Goal: Find contact information: Find contact information

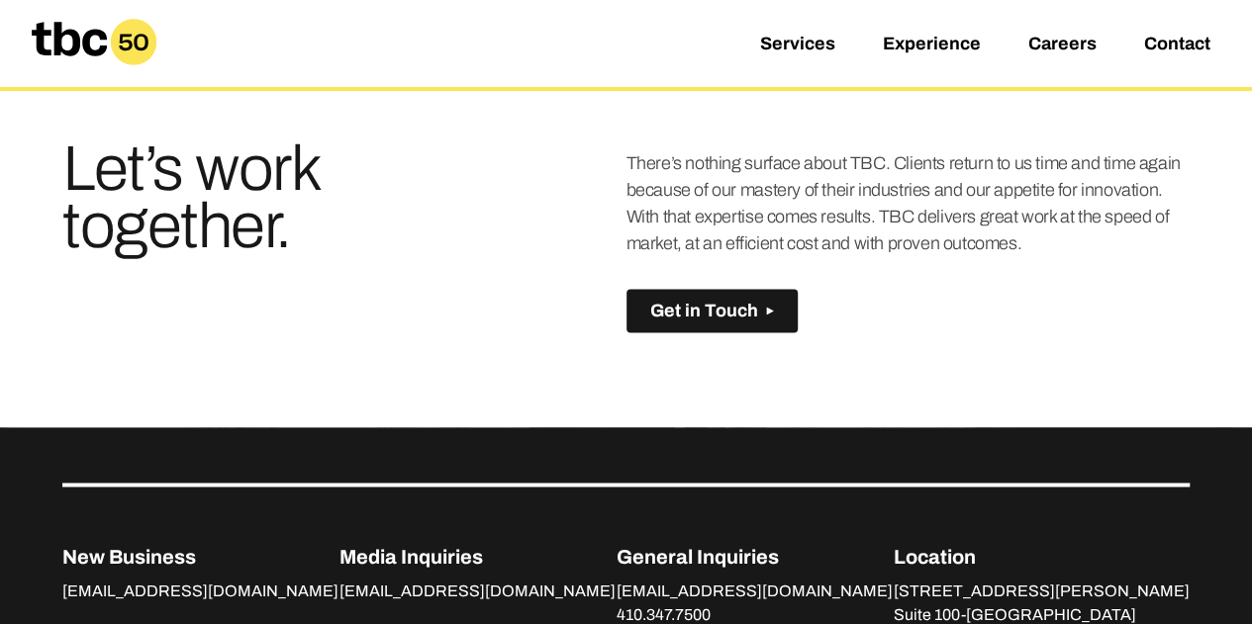
scroll to position [1473, 0]
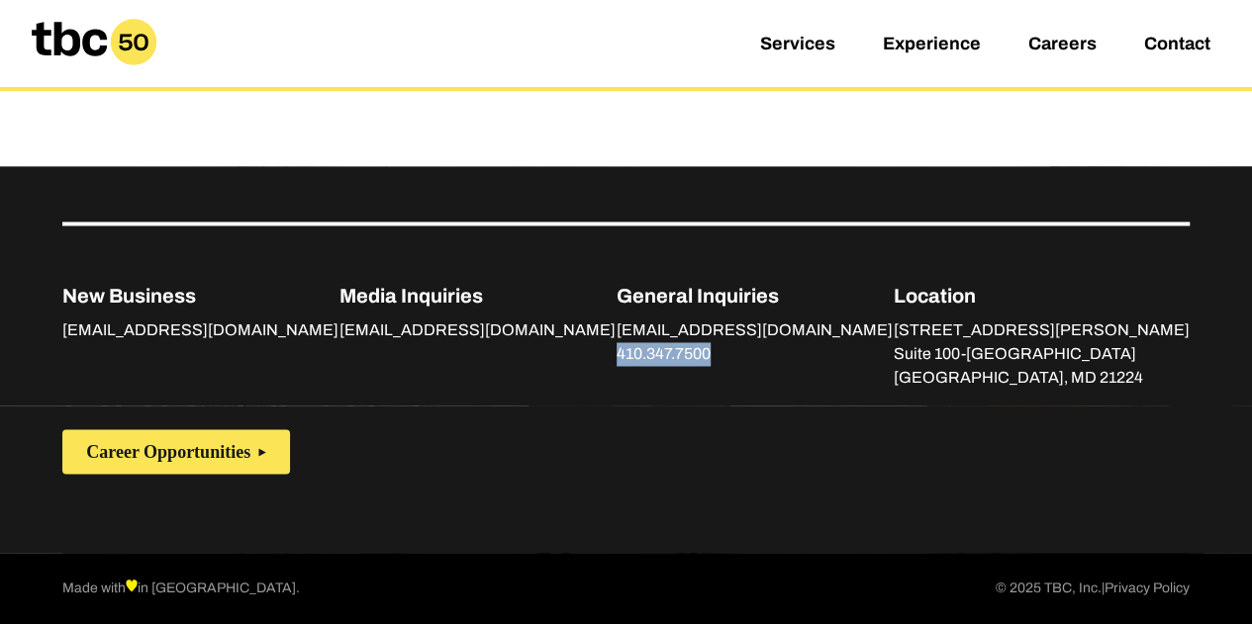
drag, startPoint x: 770, startPoint y: 357, endPoint x: 657, endPoint y: 357, distance: 112.8
click at [657, 357] on div "New Business [EMAIL_ADDRESS][DOMAIN_NAME] Media Inquiries [EMAIL_ADDRESS][DOMAI…" at bounding box center [625, 306] width 1127 height 168
copy link "410.347.7500"
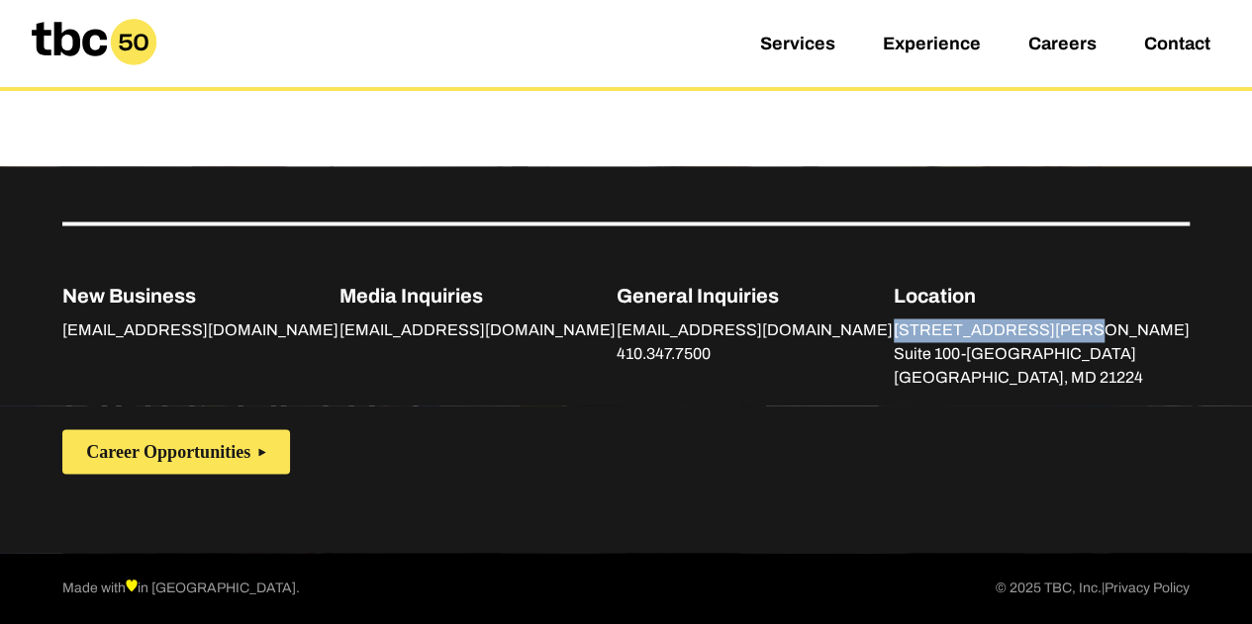
drag, startPoint x: 1141, startPoint y: 332, endPoint x: 977, endPoint y: 328, distance: 164.3
click at [977, 328] on div "New Business [EMAIL_ADDRESS][DOMAIN_NAME] Media Inquiries [EMAIL_ADDRESS][DOMAI…" at bounding box center [625, 306] width 1127 height 168
copy p "[STREET_ADDRESS][PERSON_NAME]"
drag, startPoint x: 1189, startPoint y: 356, endPoint x: 982, endPoint y: 349, distance: 207.9
click at [982, 349] on div "New Business [EMAIL_ADDRESS][DOMAIN_NAME] Media Inquiries [EMAIL_ADDRESS][DOMAI…" at bounding box center [626, 285] width 1252 height 239
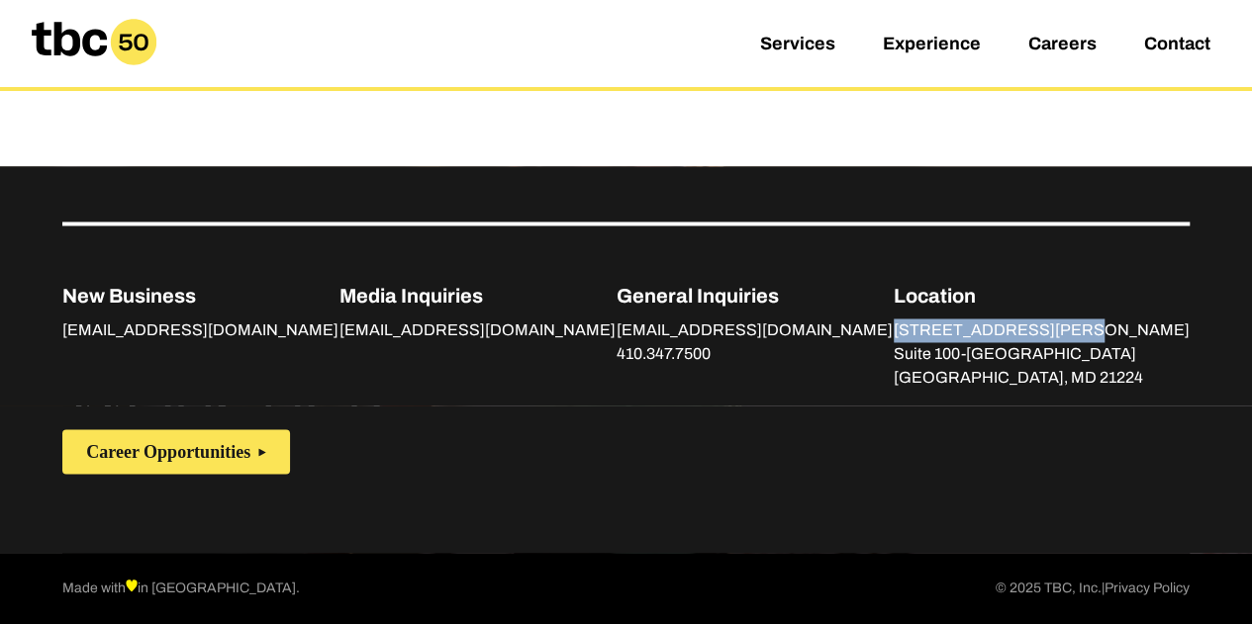
copy p "Suite 100-[GEOGRAPHIC_DATA]"
click at [1103, 377] on p "[GEOGRAPHIC_DATA], MD 21224" at bounding box center [1042, 378] width 296 height 24
copy p "21224"
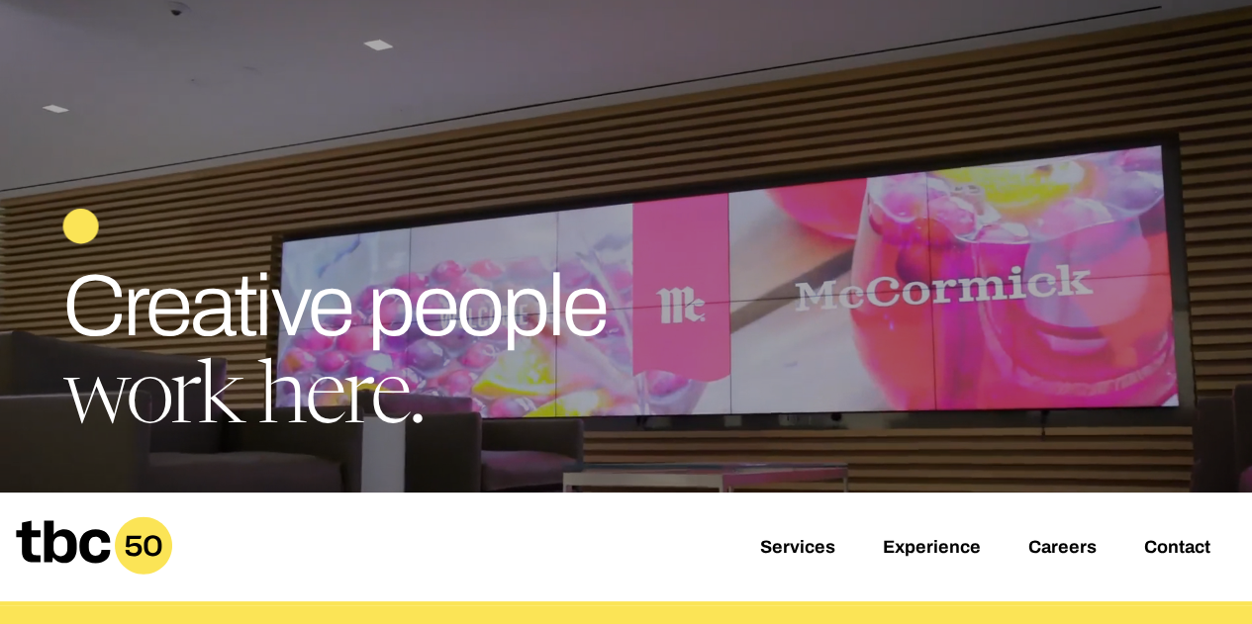
scroll to position [29, 0]
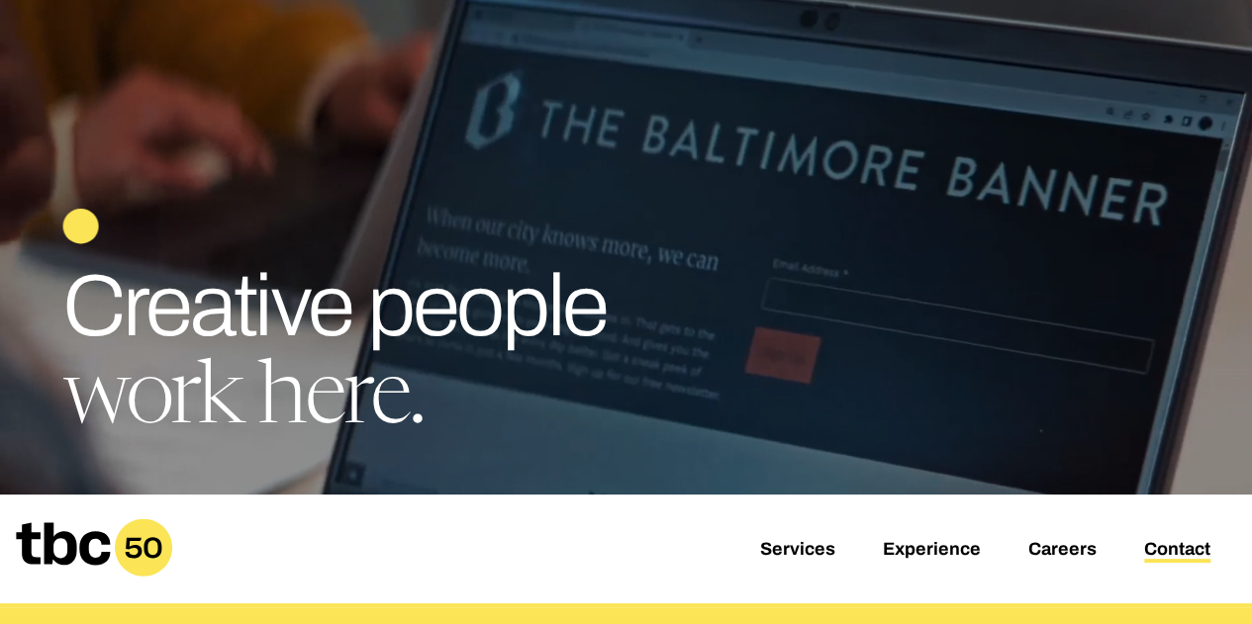
click at [1166, 552] on link "Contact" at bounding box center [1177, 551] width 66 height 24
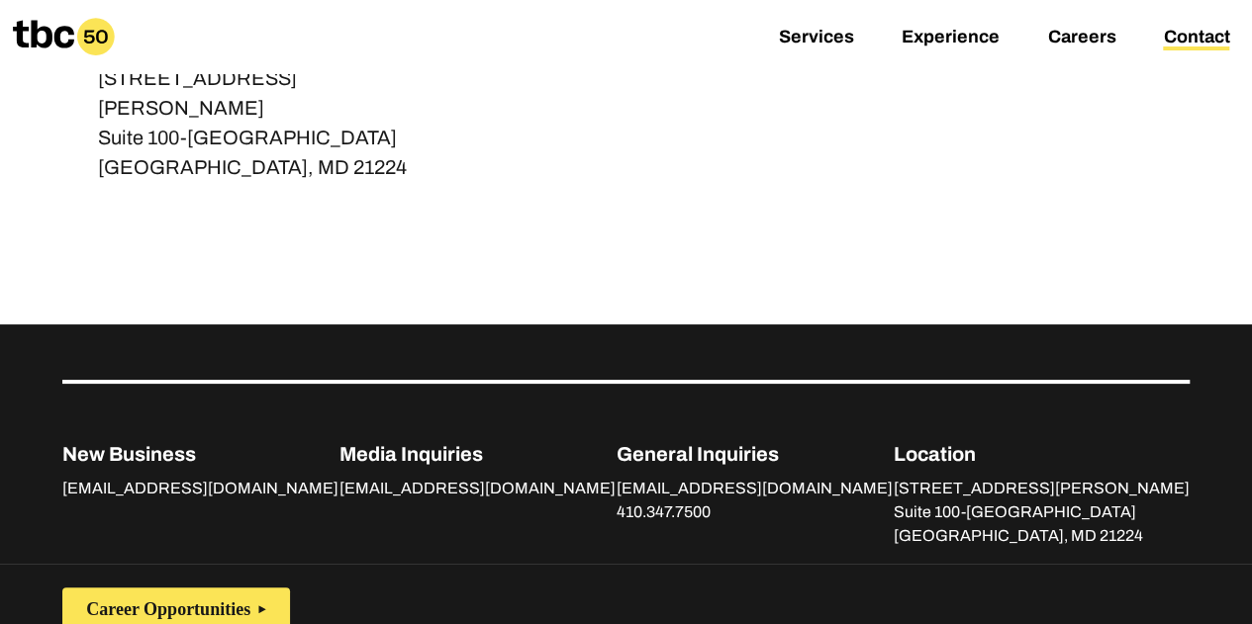
scroll to position [568, 0]
